Goal: Task Accomplishment & Management: Complete application form

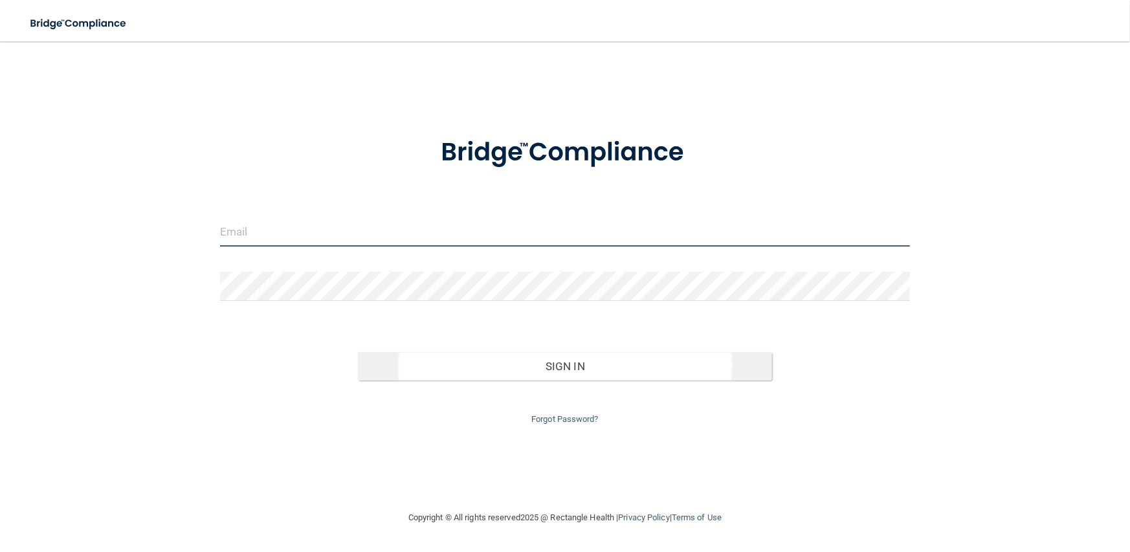
type input "[PERSON_NAME][EMAIL_ADDRESS][DOMAIN_NAME]"
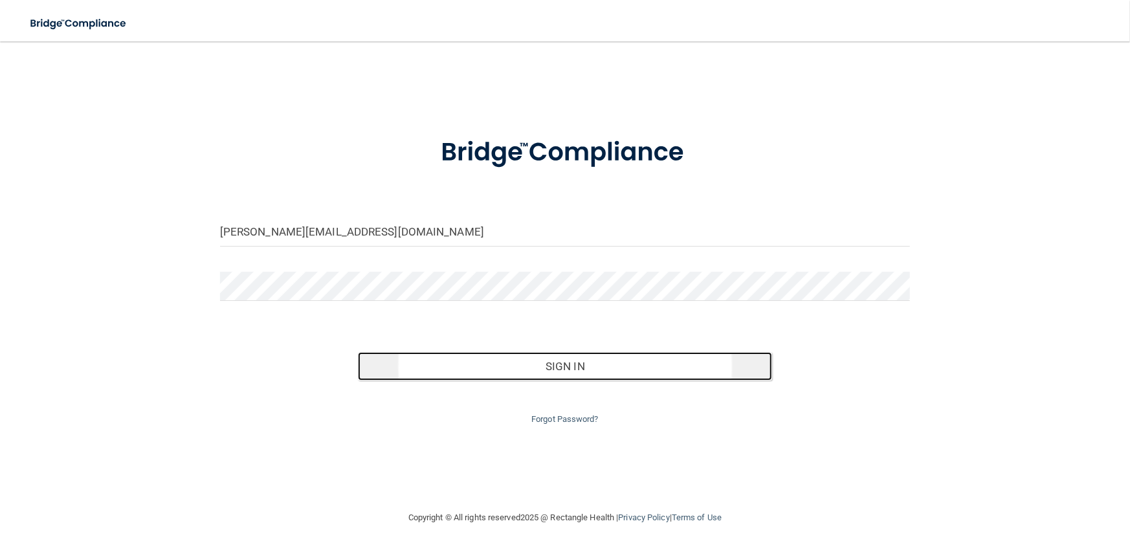
click at [407, 361] on button "Sign In" at bounding box center [565, 366] width 414 height 28
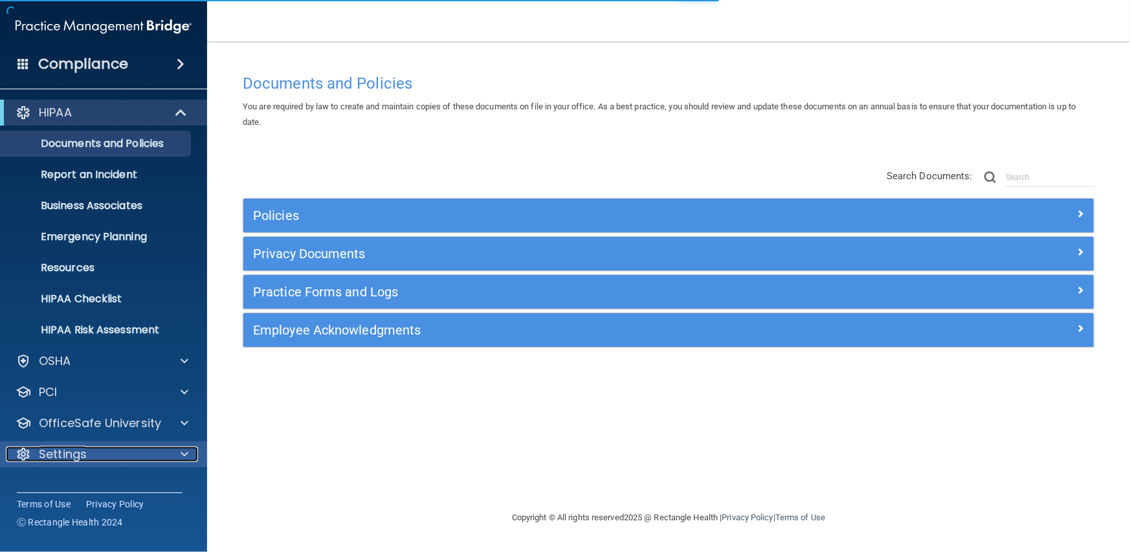
click at [174, 455] on div at bounding box center [182, 455] width 32 height 16
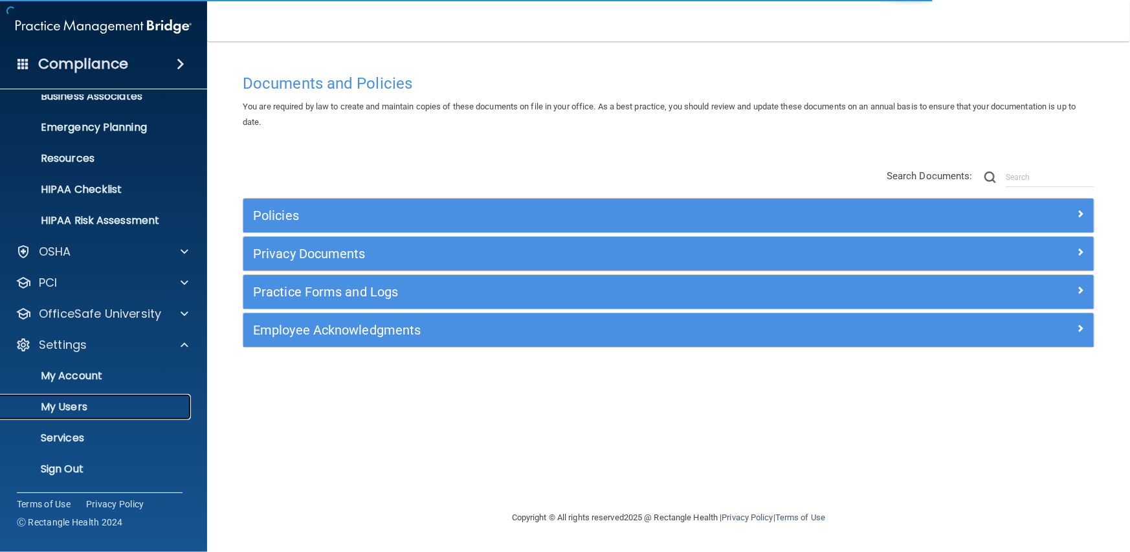
click at [63, 405] on p "My Users" at bounding box center [96, 407] width 177 height 13
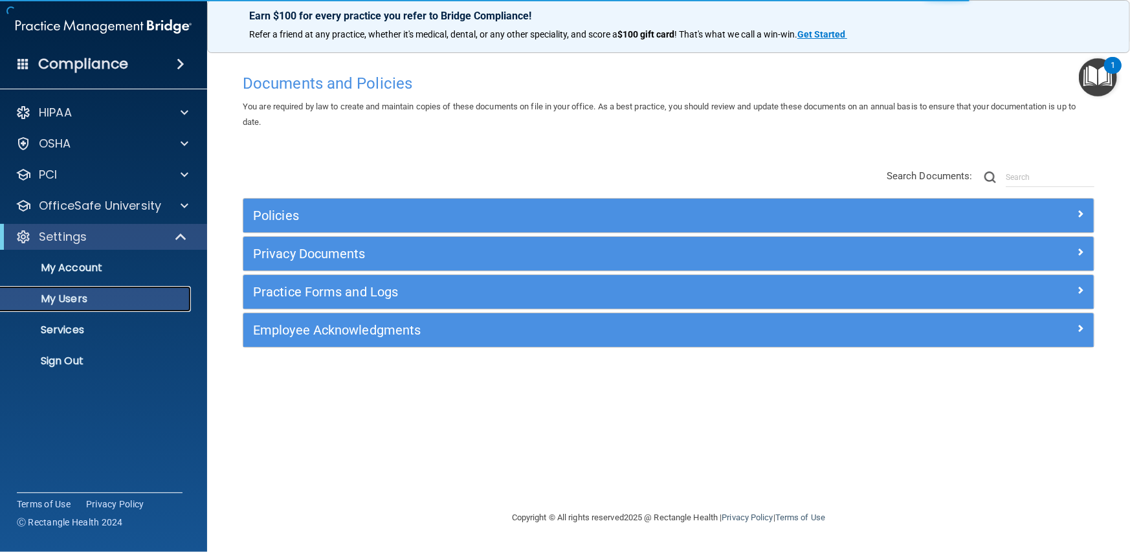
select select "20"
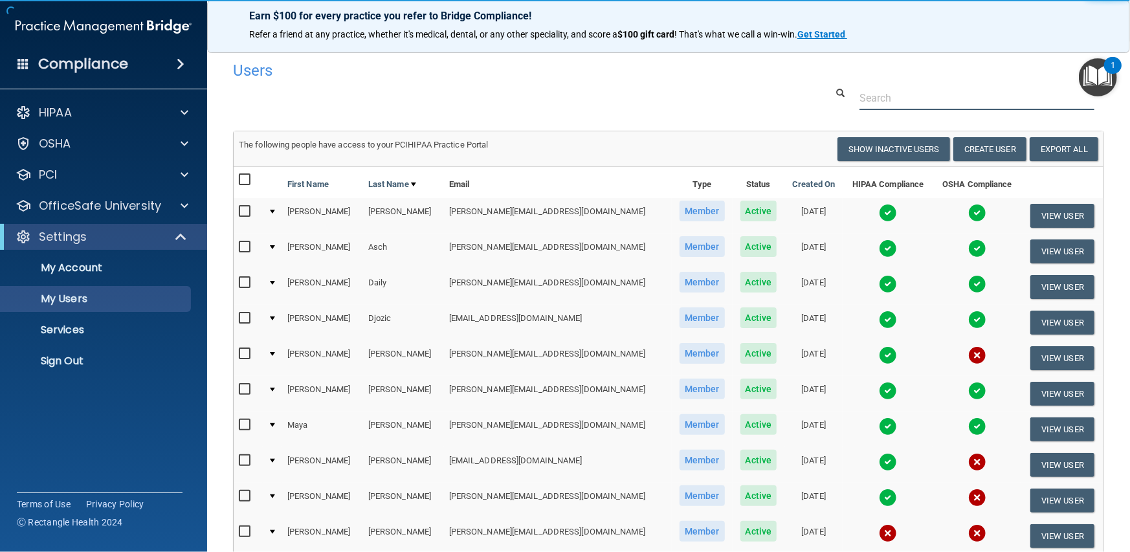
click at [863, 97] on input "text" at bounding box center [977, 98] width 235 height 24
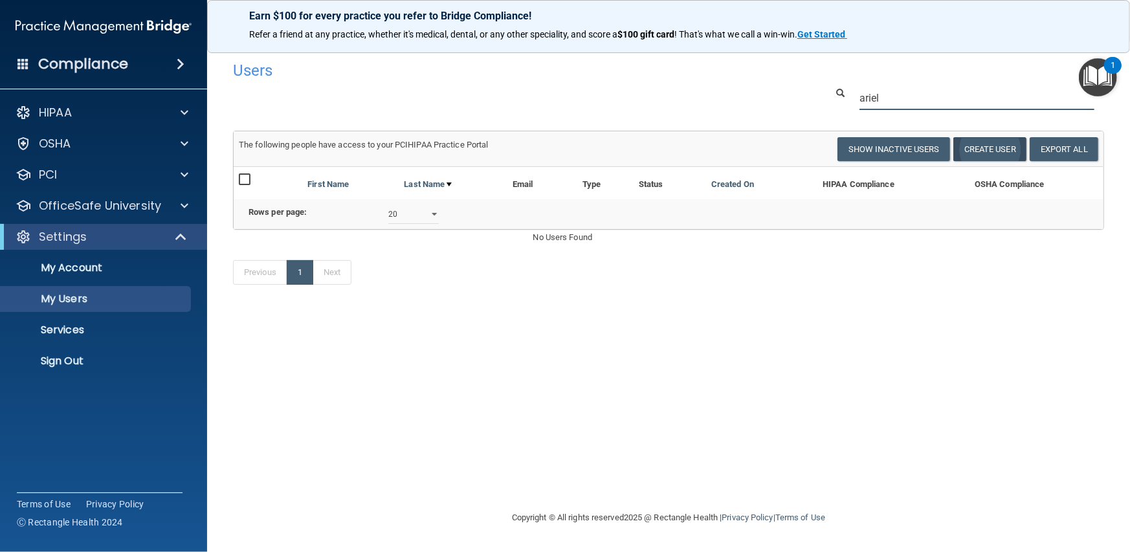
type input "ariel"
click at [972, 147] on button "Create User" at bounding box center [990, 149] width 73 height 24
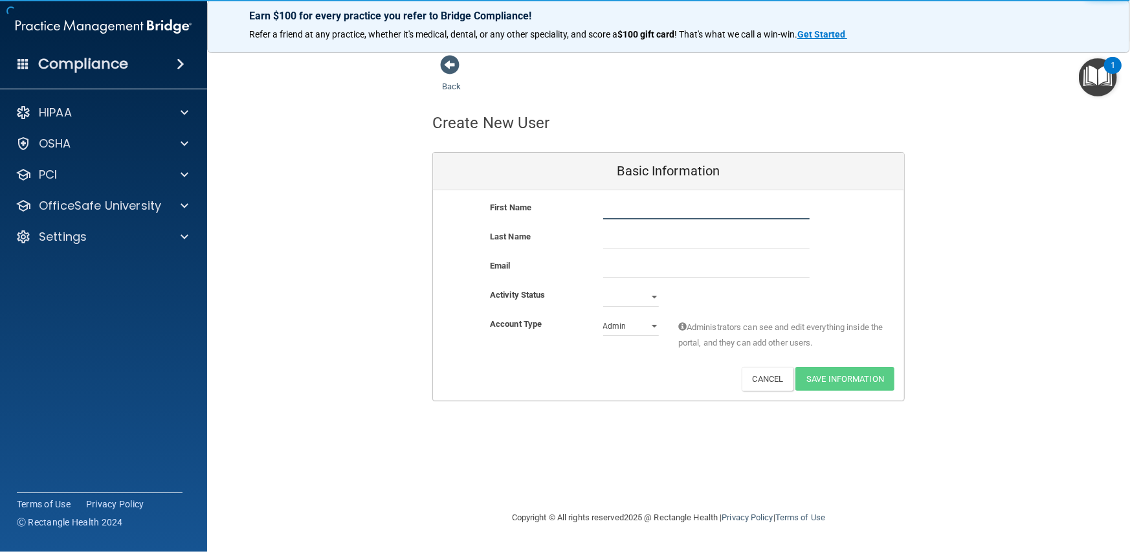
click at [682, 211] on input "text" at bounding box center [706, 209] width 207 height 19
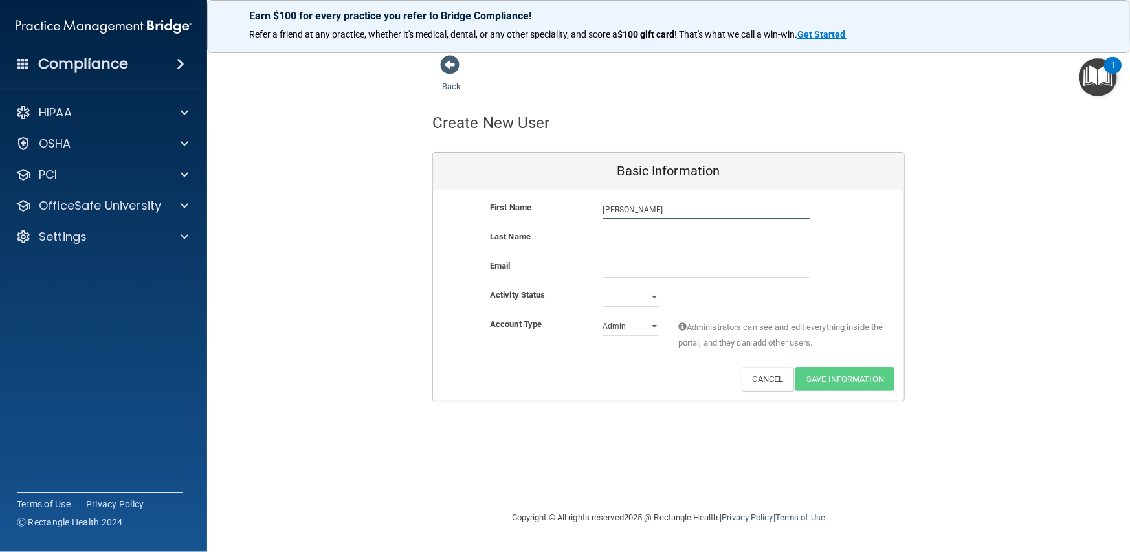
type input "[PERSON_NAME]"
type input "Potter"
click at [660, 269] on input "email" at bounding box center [706, 267] width 207 height 19
click at [650, 267] on input "email" at bounding box center [706, 267] width 207 height 19
paste input "[EMAIL_ADDRESS][DOMAIN_NAME]"
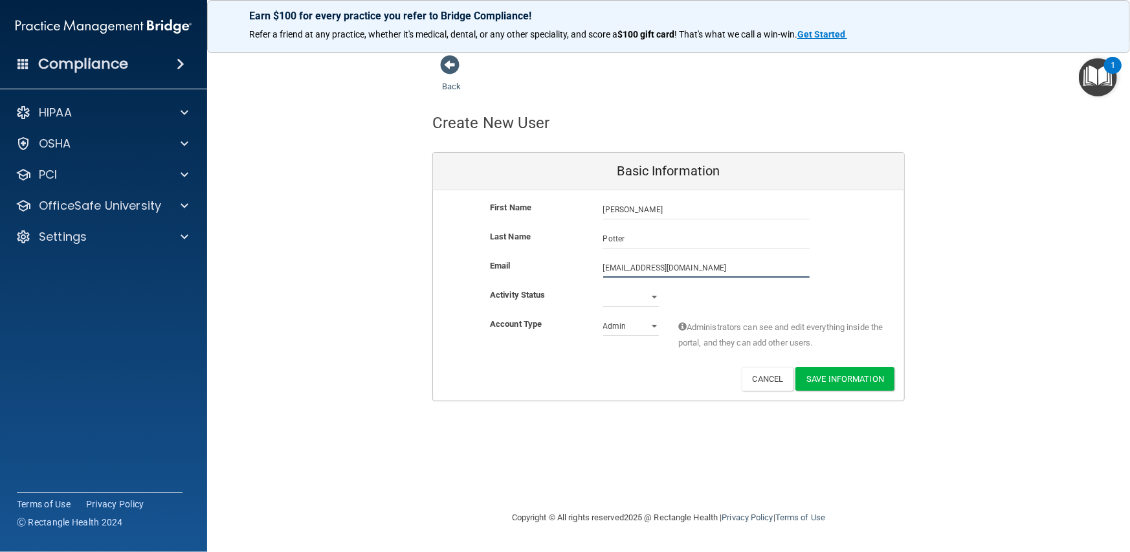
type input "[EMAIL_ADDRESS][DOMAIN_NAME]"
click at [616, 297] on select "Active Inactive" at bounding box center [631, 296] width 56 height 19
select select "active"
click at [603, 287] on select "Active Inactive" at bounding box center [631, 296] width 56 height 19
click at [618, 323] on select "Admin Member" at bounding box center [631, 326] width 56 height 19
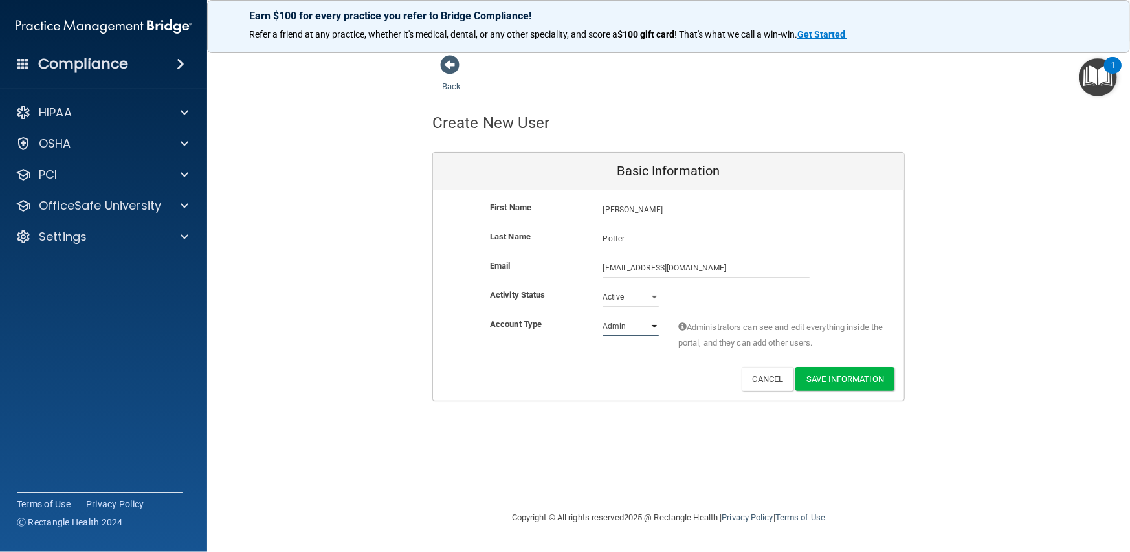
select select "practice_member"
click at [603, 317] on select "Admin Member" at bounding box center [631, 326] width 56 height 19
click at [682, 361] on div "Account Type Practice Member Admin Member Financial Institution Business Associ…" at bounding box center [668, 342] width 471 height 50
click at [850, 375] on button "Save Information" at bounding box center [845, 379] width 99 height 24
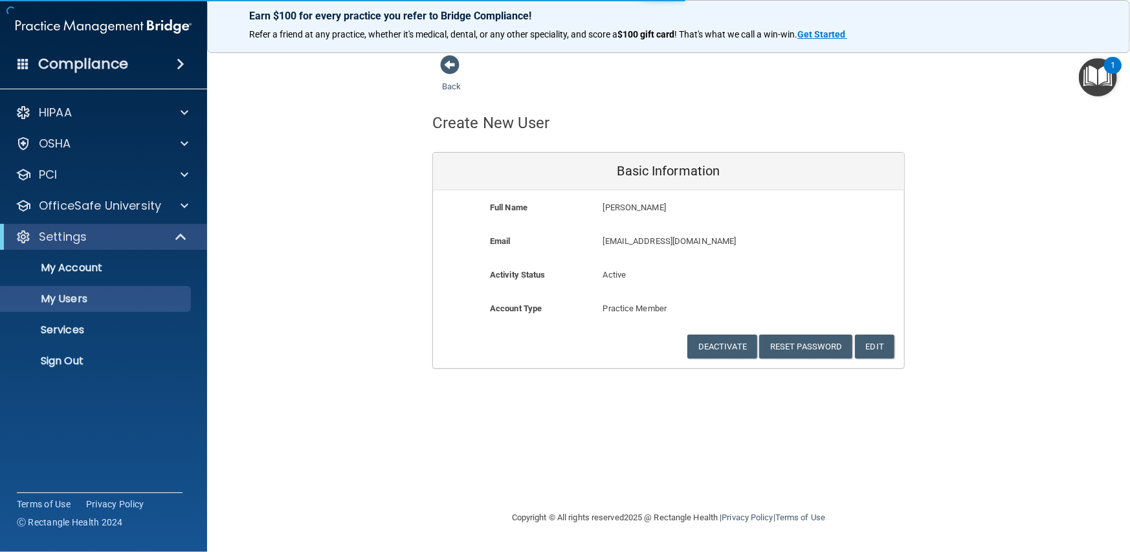
select select "20"
